Goal: Task Accomplishment & Management: Use online tool/utility

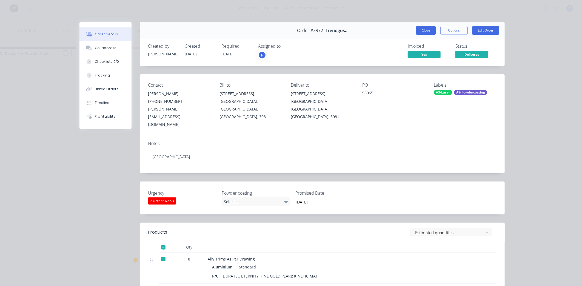
click at [419, 26] on button "Close" at bounding box center [426, 30] width 20 height 9
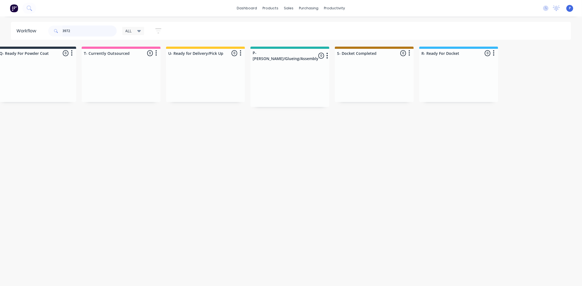
click at [96, 31] on input "3972" at bounding box center [89, 30] width 54 height 11
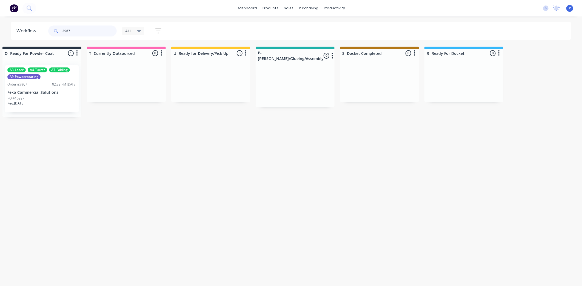
scroll to position [0, 863]
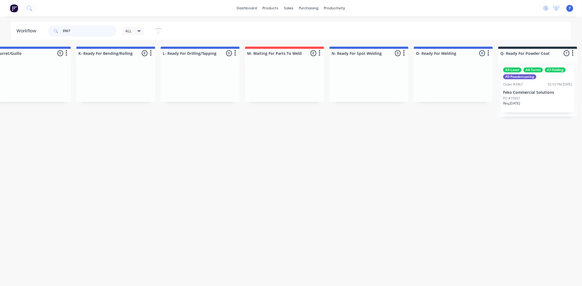
type input "3967"
click at [529, 83] on div "Order #3967 02:59 PM [DATE]" at bounding box center [537, 84] width 69 height 5
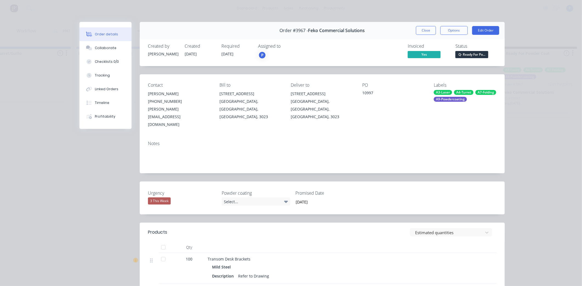
click at [165, 241] on div at bounding box center [163, 246] width 11 height 11
click at [99, 69] on button "Tracking" at bounding box center [105, 75] width 52 height 14
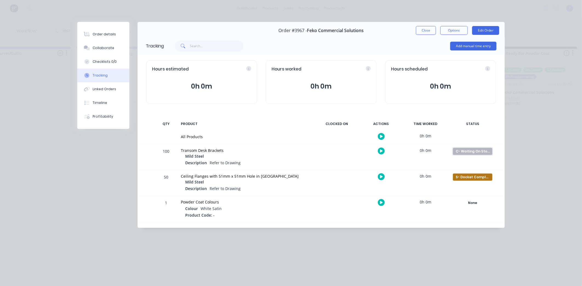
click at [482, 151] on div "C- Waiting On Stock" at bounding box center [472, 151] width 39 height 7
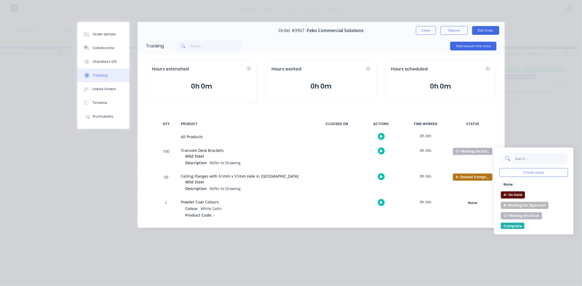
click at [534, 162] on input "text" at bounding box center [540, 158] width 53 height 11
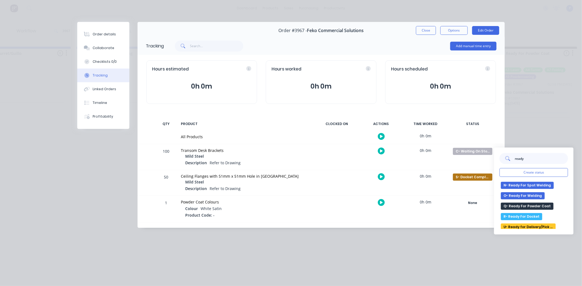
scroll to position [21, 0]
type input "ready"
click at [535, 227] on button "U- Ready for Delivery/Pick Up" at bounding box center [527, 225] width 55 height 7
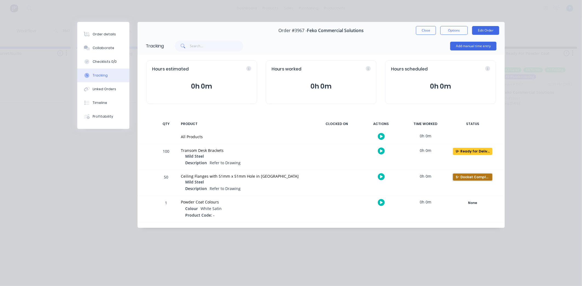
click at [483, 180] on div "S- Docket Completed" at bounding box center [472, 176] width 39 height 7
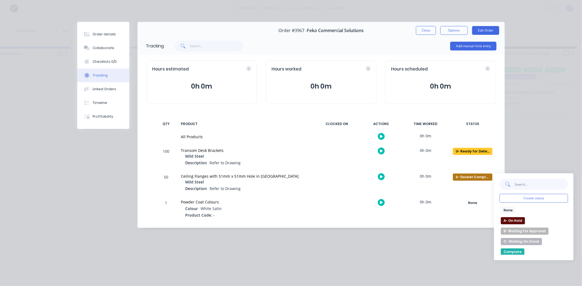
click at [535, 183] on input "text" at bounding box center [540, 184] width 53 height 11
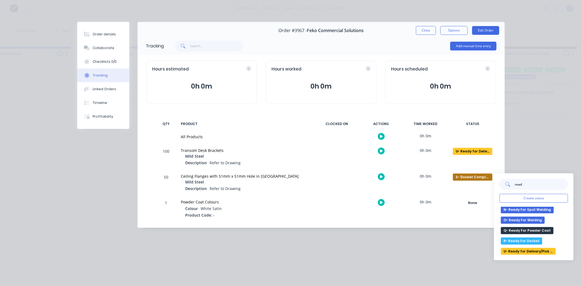
type input "read"
click at [531, 248] on button "U- Ready for Delivery/Pick Up" at bounding box center [527, 251] width 55 height 7
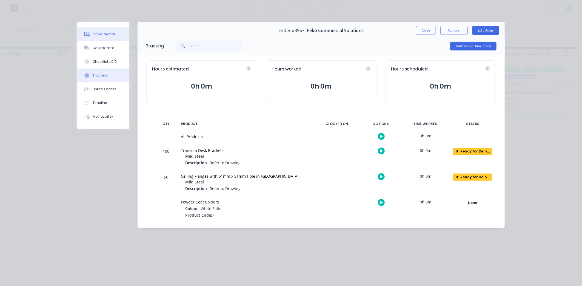
drag, startPoint x: 113, startPoint y: 30, endPoint x: 128, endPoint y: 34, distance: 15.3
click at [113, 30] on button "Order details" at bounding box center [103, 34] width 52 height 14
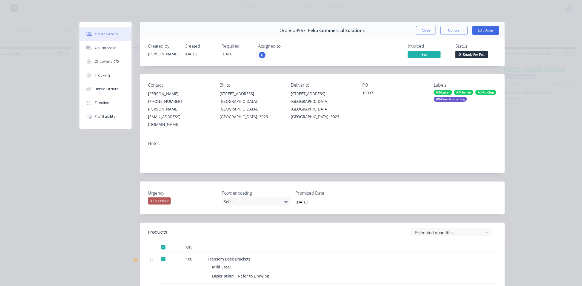
click at [460, 56] on span "Q- Ready For Po..." at bounding box center [471, 54] width 33 height 7
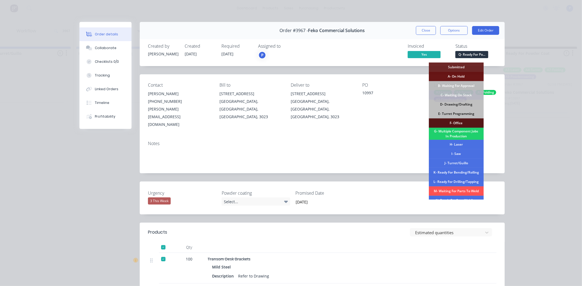
scroll to position [83, 0]
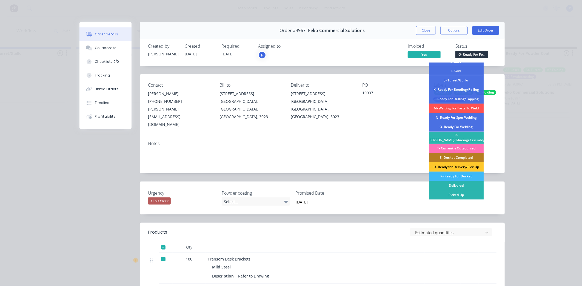
click at [459, 162] on div "U- Ready for Delivery/Pick Up" at bounding box center [455, 166] width 55 height 9
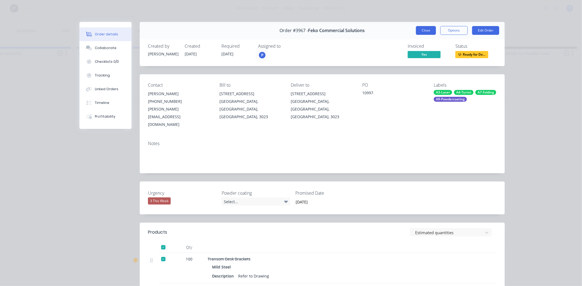
click at [418, 32] on button "Close" at bounding box center [426, 30] width 20 height 9
